Goal: Task Accomplishment & Management: Complete application form

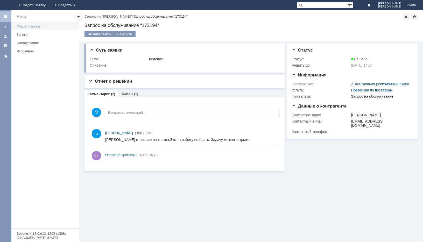
click at [19, 26] on div "Создать заявку" at bounding box center [46, 26] width 59 height 4
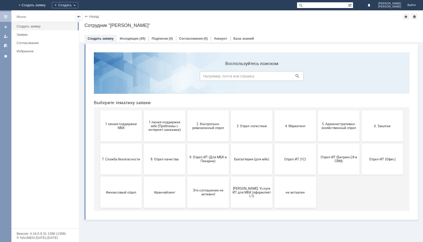
click at [217, 125] on span "2. Контрольно-ревизионный отдел" at bounding box center [208, 126] width 38 height 8
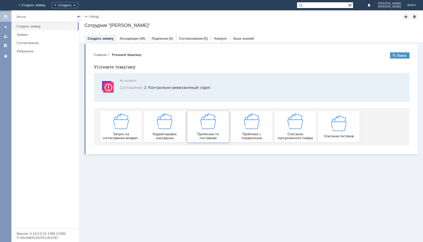
click at [205, 135] on span "Претензии по поставкам" at bounding box center [208, 136] width 38 height 8
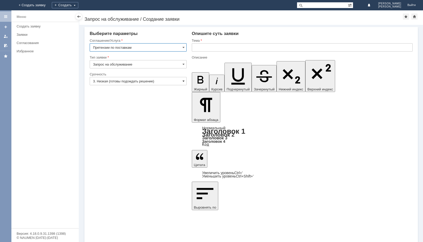
click at [184, 82] on span at bounding box center [183, 81] width 2 height 4
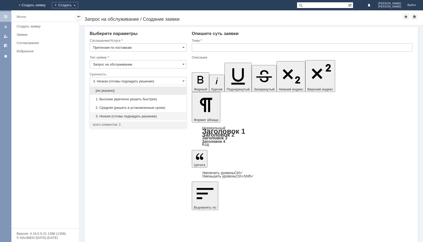
click at [124, 107] on span "2. Средняя (решить в установленные сроки)" at bounding box center [138, 108] width 90 height 4
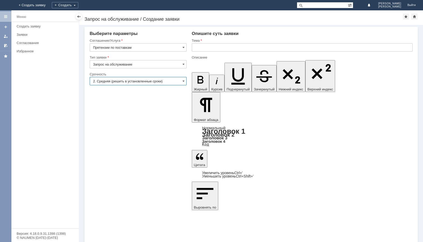
type input "2. Средняя (решить в установленные сроки)"
click at [197, 48] on input "text" at bounding box center [302, 47] width 221 height 8
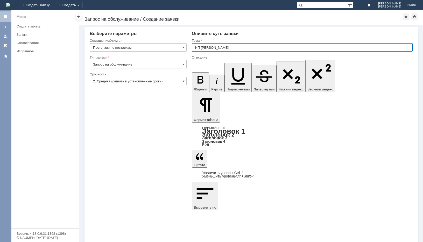
type input "ИП [PERSON_NAME]"
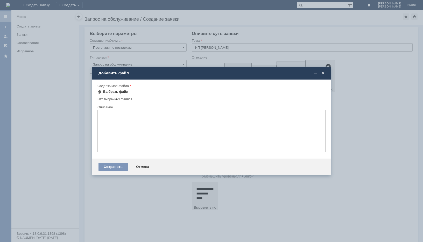
click at [105, 93] on div "Выбрать файл" at bounding box center [115, 92] width 25 height 4
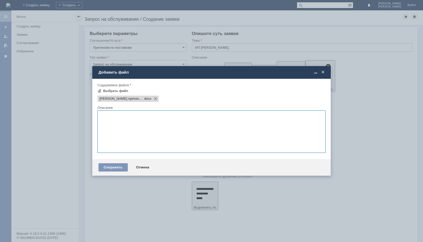
click at [108, 119] on textarea at bounding box center [211, 131] width 228 height 42
paste textarea "Полностью вылился! На возврат"
type textarea "Полностью вылился! На возврат"
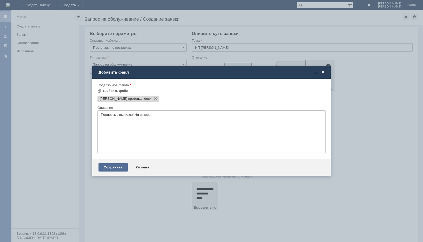
click at [116, 166] on div "Сохранить" at bounding box center [112, 167] width 29 height 8
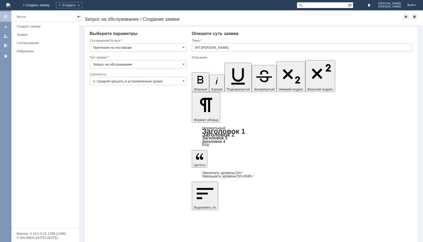
click at [215, 47] on input "ИП [PERSON_NAME]" at bounding box center [302, 47] width 221 height 8
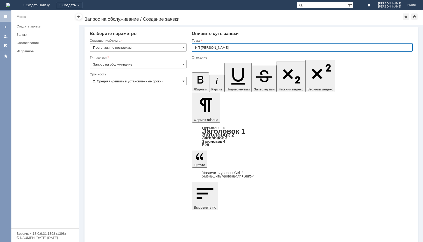
click at [215, 47] on input "ИП [PERSON_NAME]" at bounding box center [302, 47] width 221 height 8
type input "ИП [PERSON_NAME]"
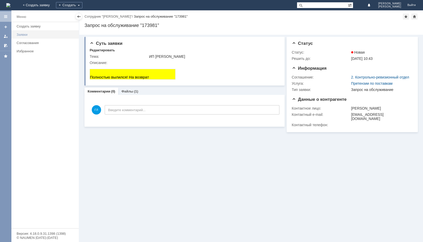
click at [22, 34] on div "Заявки" at bounding box center [46, 35] width 59 height 4
